Goal: Navigation & Orientation: Find specific page/section

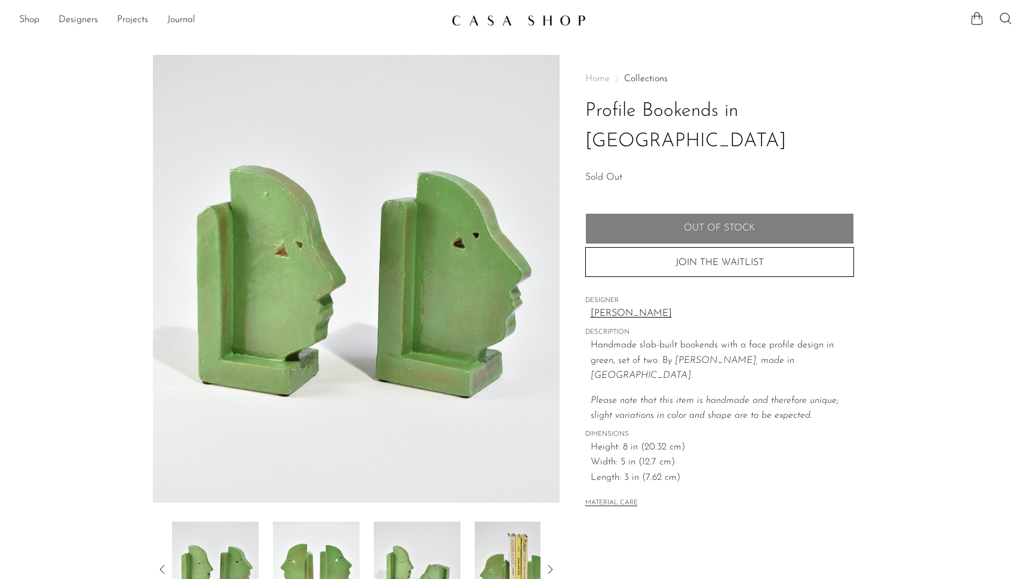
scroll to position [8, 0]
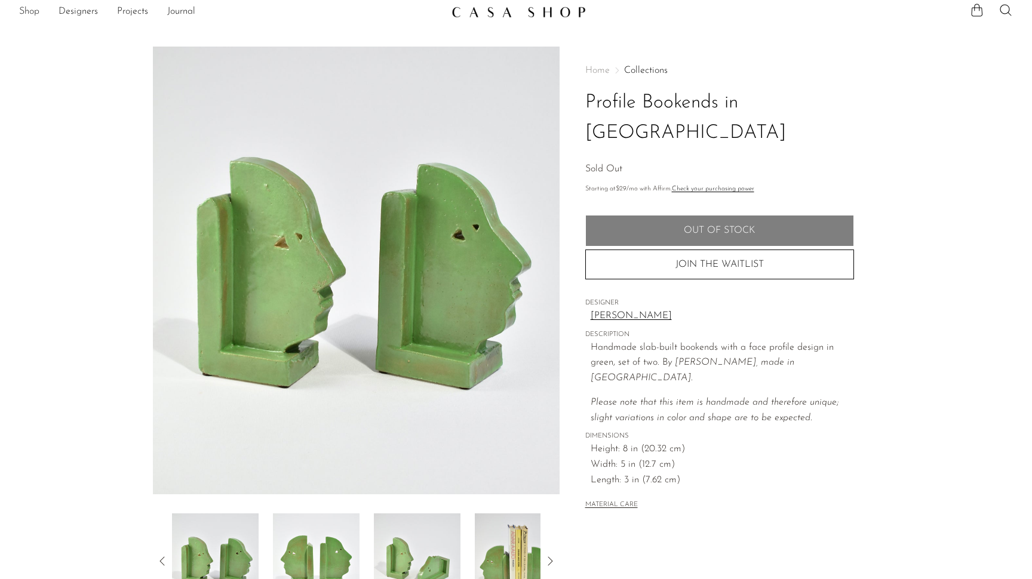
click at [25, 14] on link "Shop" at bounding box center [29, 12] width 20 height 16
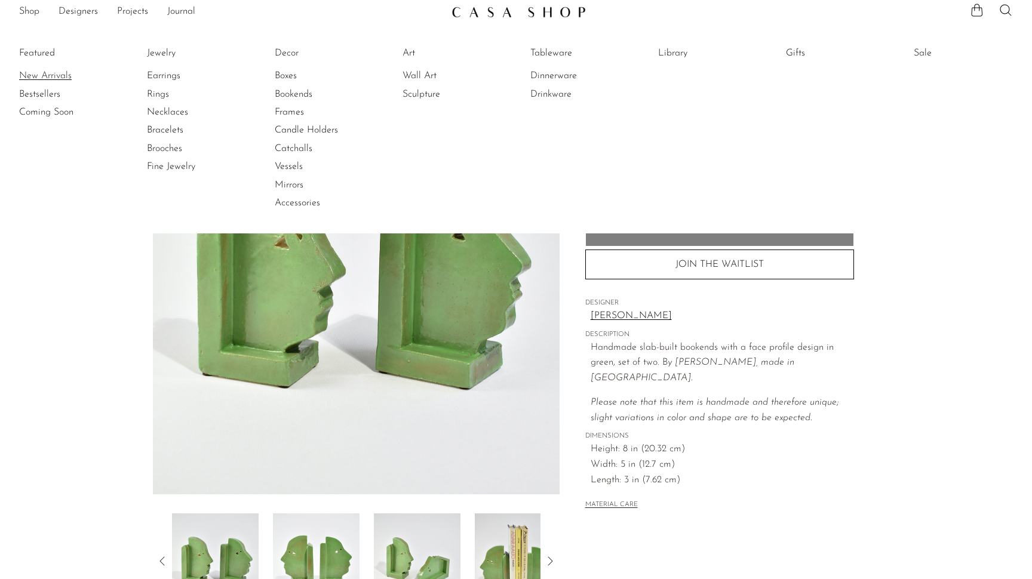
click at [44, 73] on link "New Arrivals" at bounding box center [64, 75] width 90 height 13
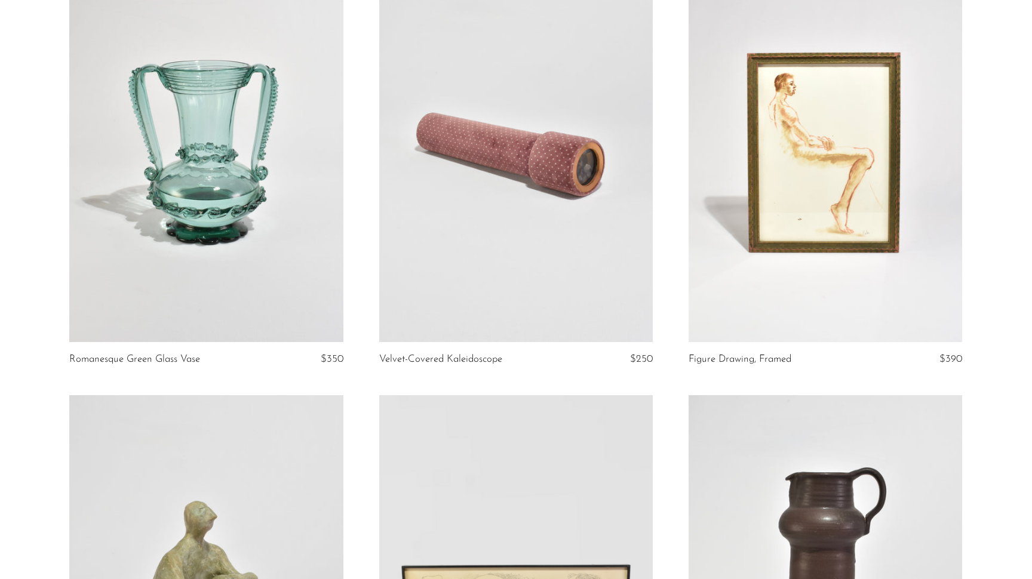
scroll to position [153, 0]
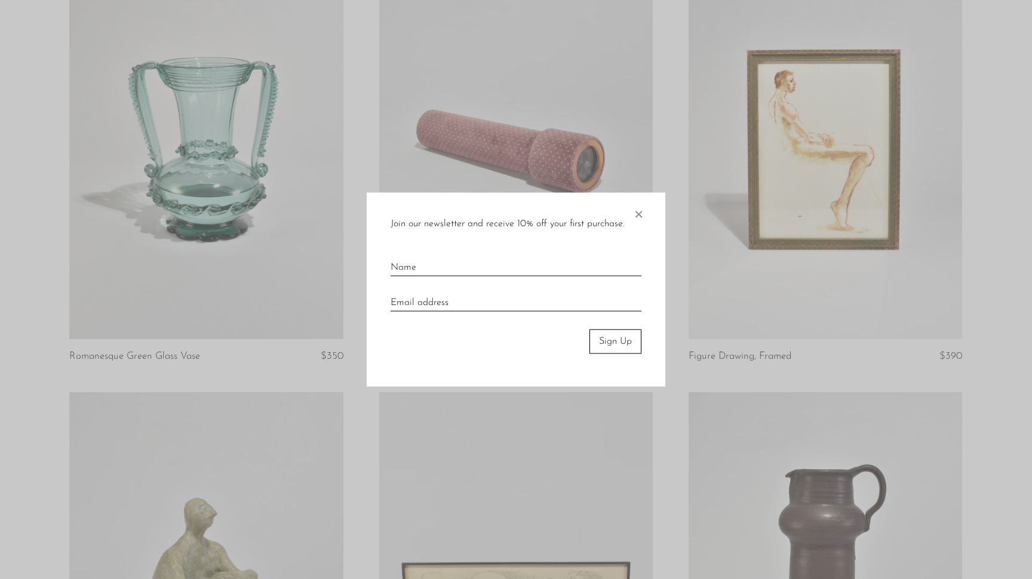
click at [640, 214] on span "×" at bounding box center [638, 212] width 12 height 38
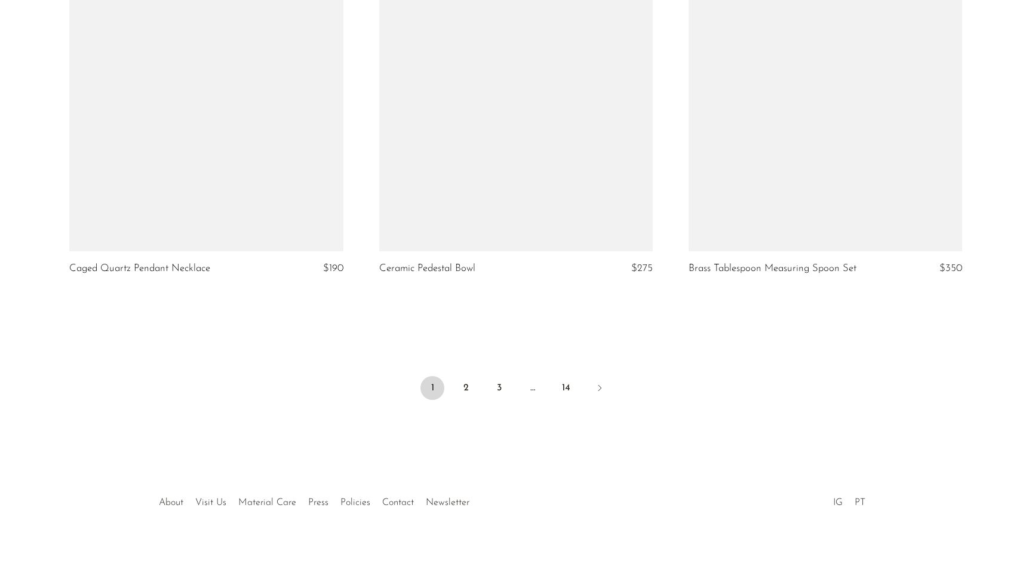
scroll to position [5048, 0]
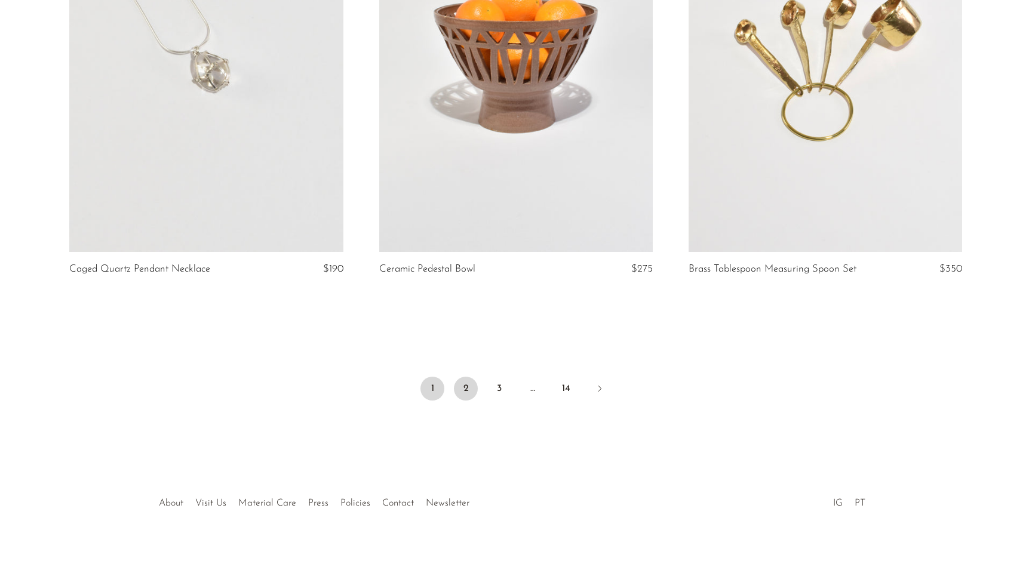
click at [469, 389] on link "2" at bounding box center [466, 389] width 24 height 24
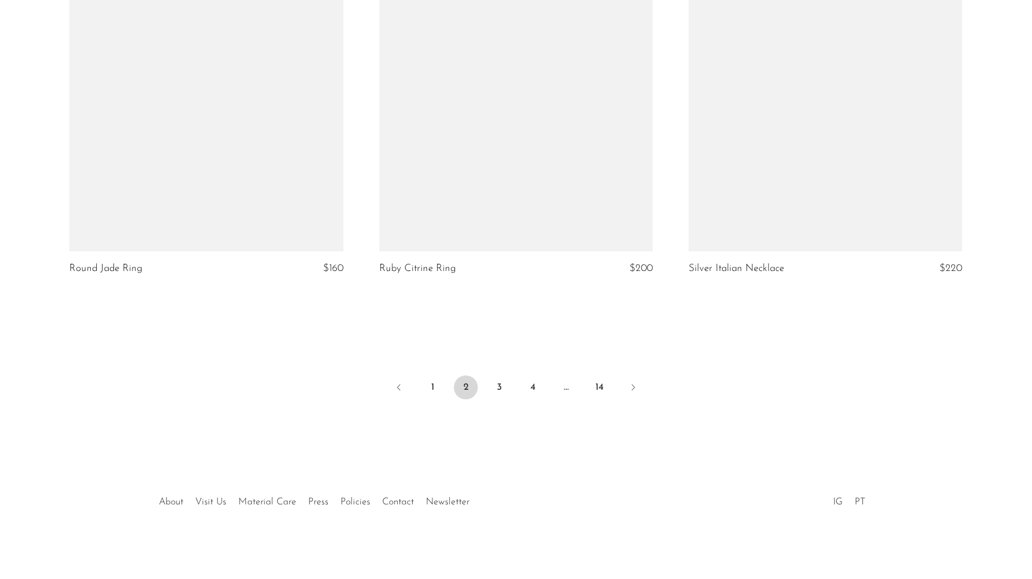
scroll to position [5037, 0]
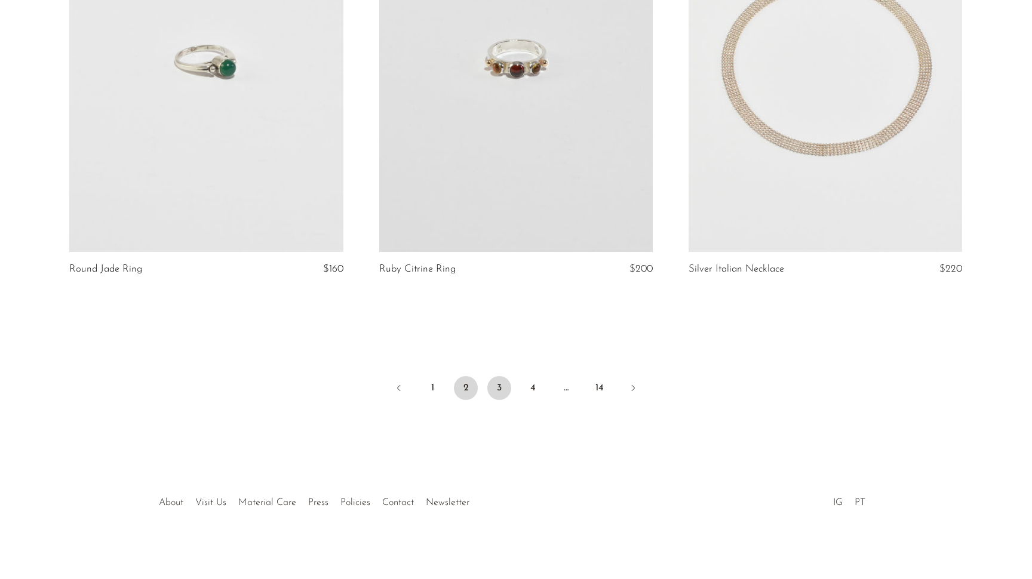
click at [503, 386] on link "3" at bounding box center [499, 388] width 24 height 24
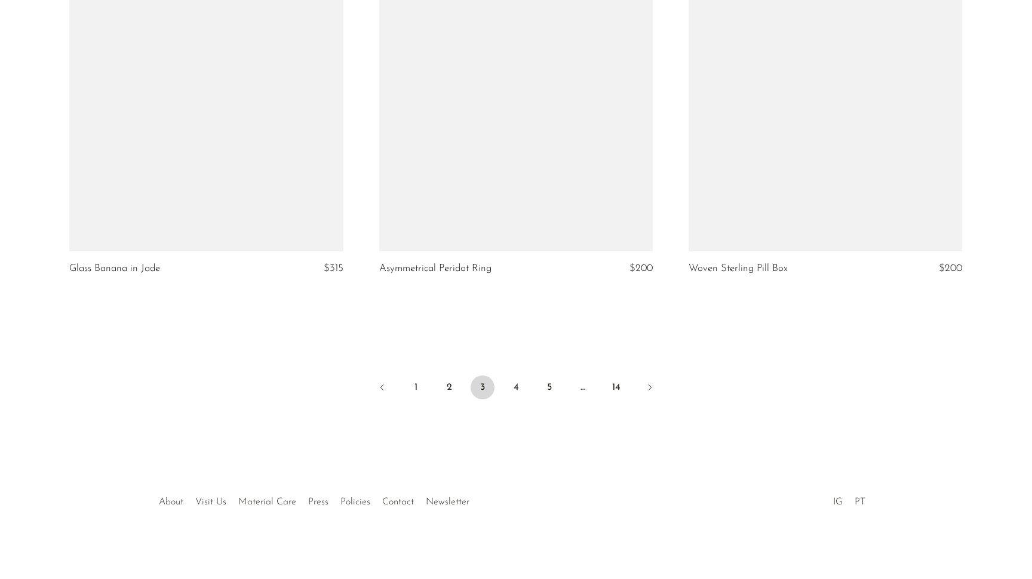
scroll to position [5037, 0]
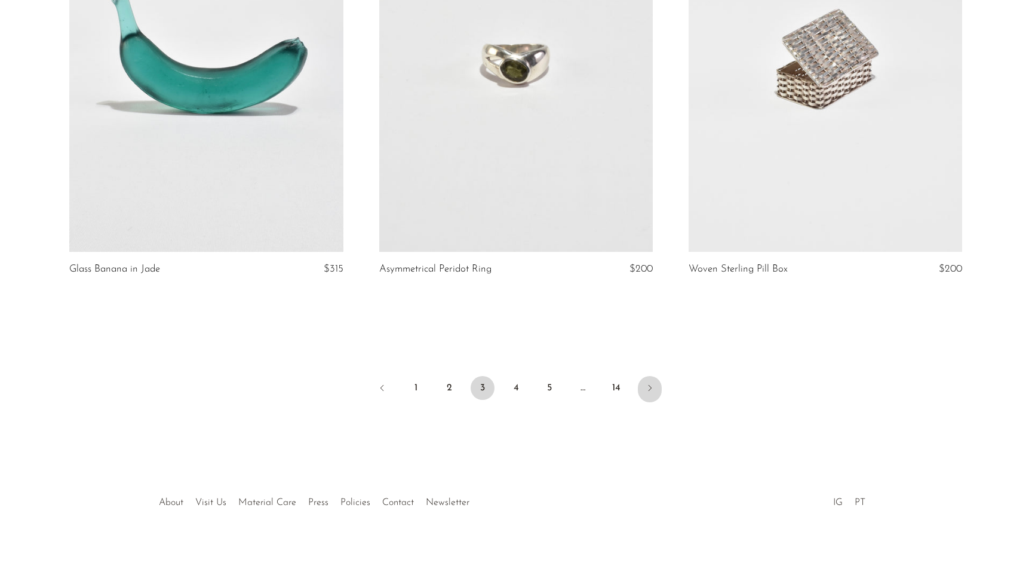
click at [647, 387] on icon "Next" at bounding box center [650, 388] width 10 height 10
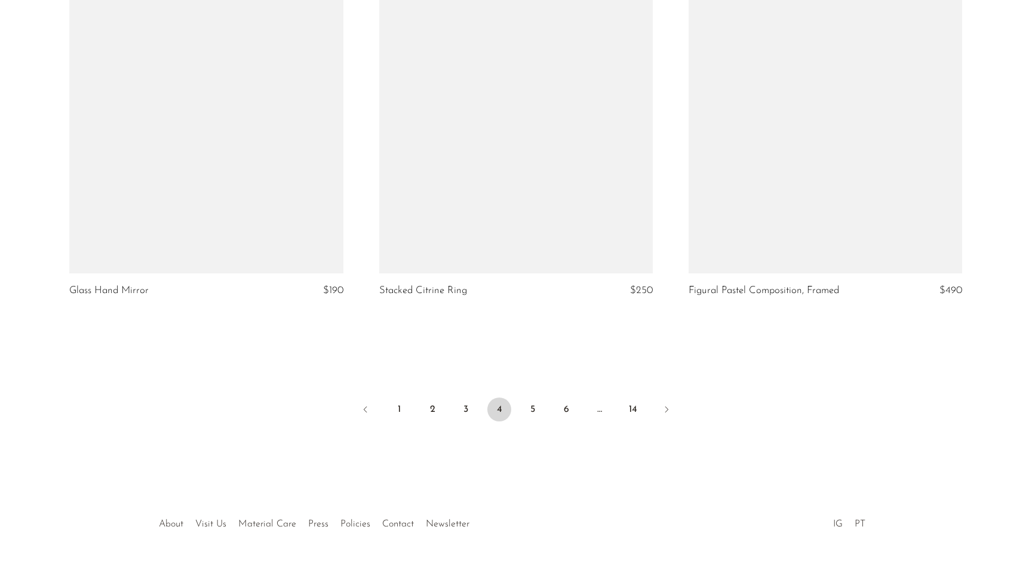
scroll to position [5037, 0]
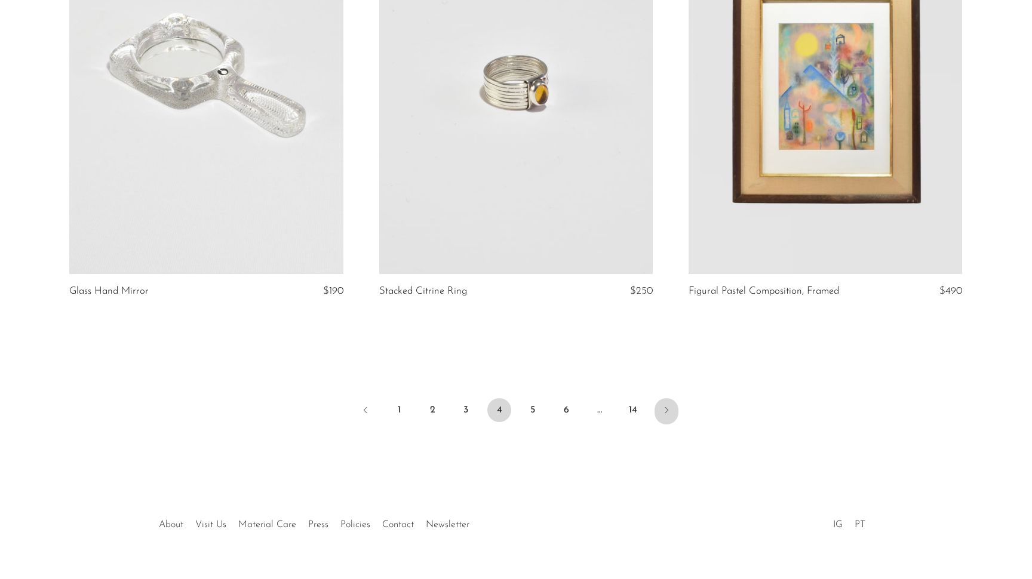
click at [672, 398] on link "Next" at bounding box center [666, 411] width 24 height 26
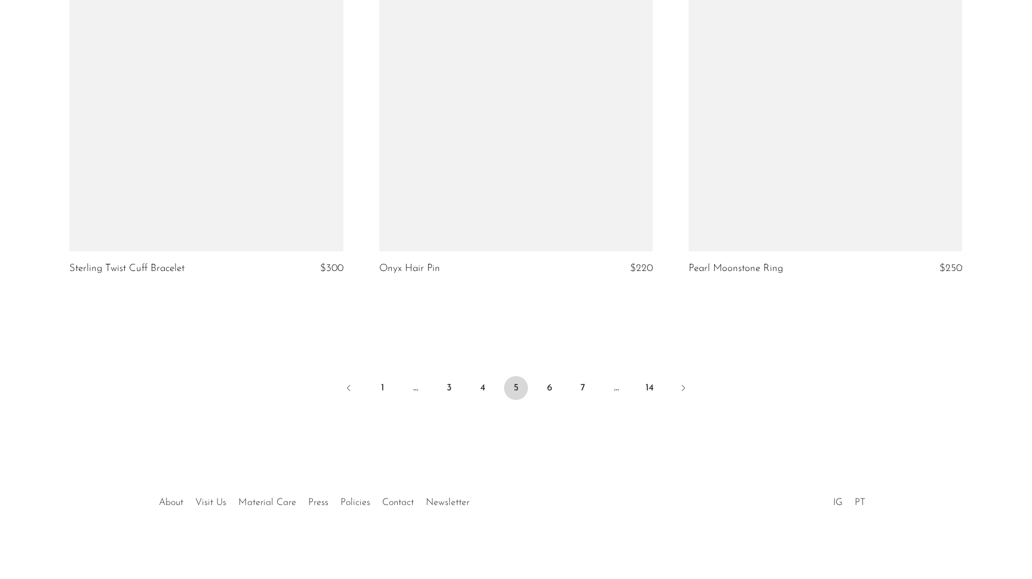
scroll to position [5048, 0]
